Goal: Go to known website: Access a specific website the user already knows

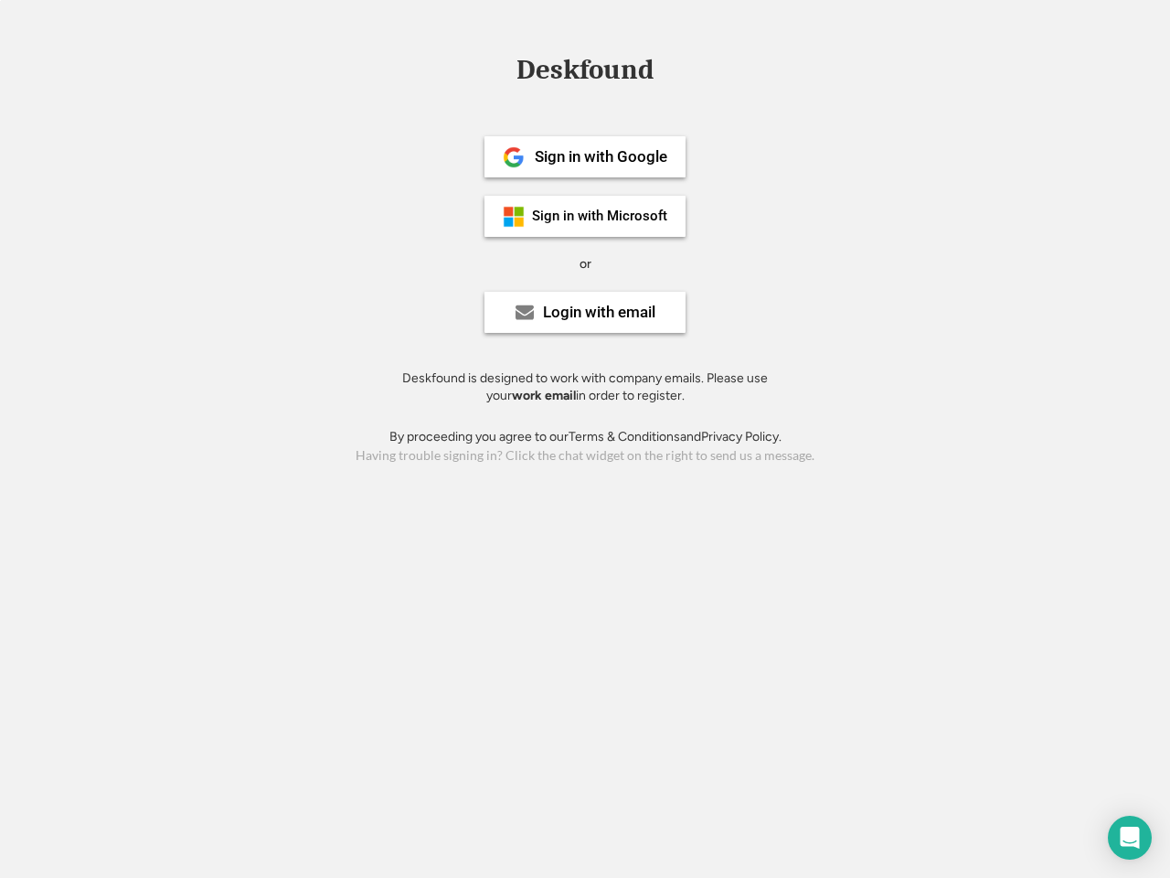
click at [585, 261] on div "or" at bounding box center [586, 264] width 12 height 18
click at [585, 73] on div "Deskfound" at bounding box center [584, 70] width 155 height 28
click at [500, 69] on div "Deskfound" at bounding box center [585, 73] width 1170 height 35
click at [585, 73] on div "Deskfound" at bounding box center [584, 70] width 155 height 28
click at [585, 263] on div "or" at bounding box center [586, 264] width 12 height 18
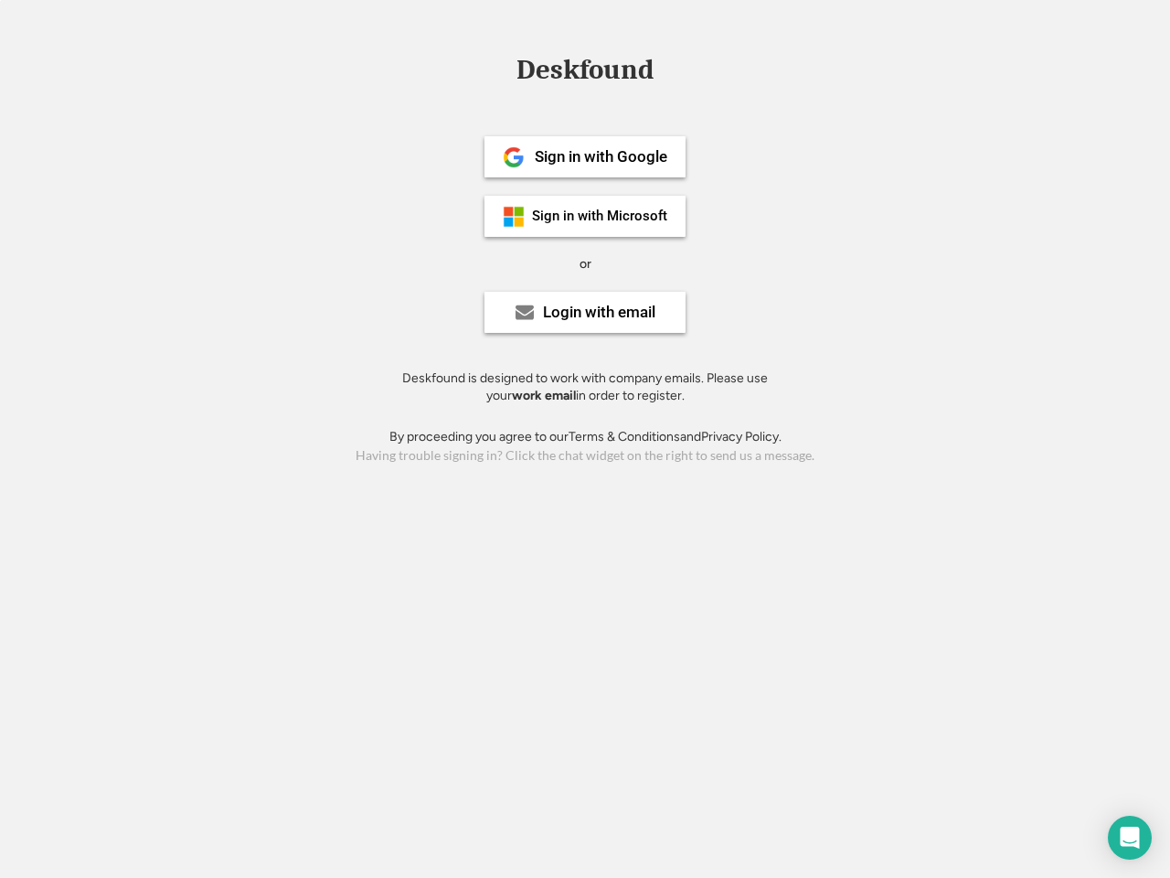
click at [585, 156] on div "Sign in with Google" at bounding box center [601, 157] width 133 height 16
click at [601, 156] on div "Sign in with Google" at bounding box center [601, 157] width 133 height 16
click at [514, 157] on img at bounding box center [514, 157] width 22 height 22
click at [585, 216] on div "Sign in with Microsoft" at bounding box center [599, 216] width 135 height 14
click at [601, 216] on div "Sign in with Microsoft" at bounding box center [599, 216] width 135 height 14
